Goal: Task Accomplishment & Management: Use online tool/utility

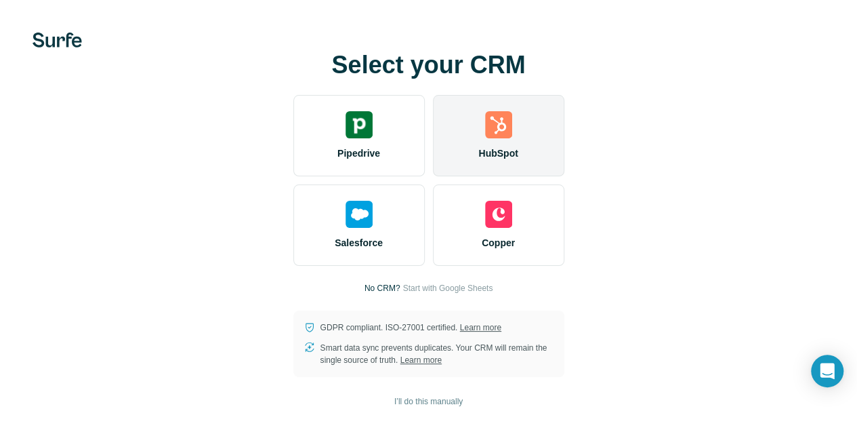
click at [478, 160] on span "HubSpot" at bounding box center [497, 153] width 39 height 14
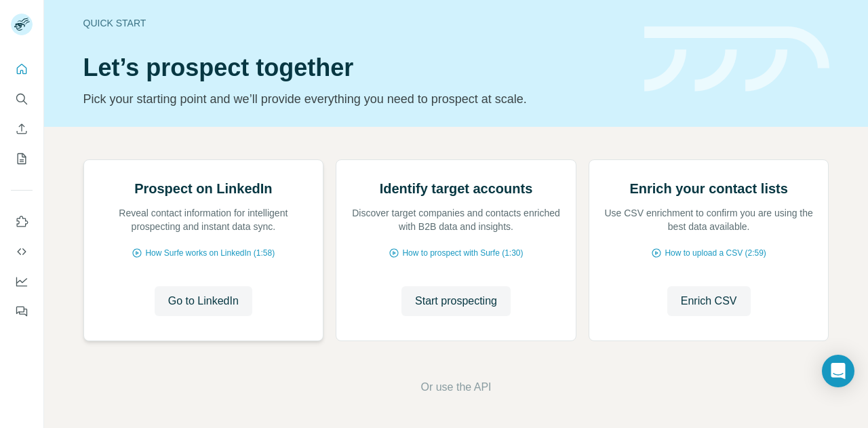
scroll to position [37, 0]
